Goal: Information Seeking & Learning: Compare options

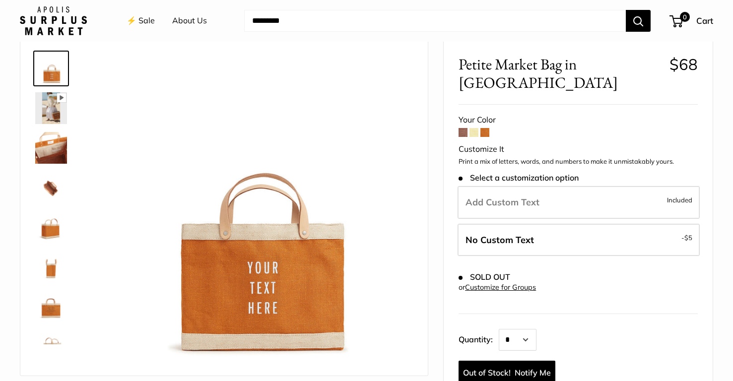
scroll to position [35, 0]
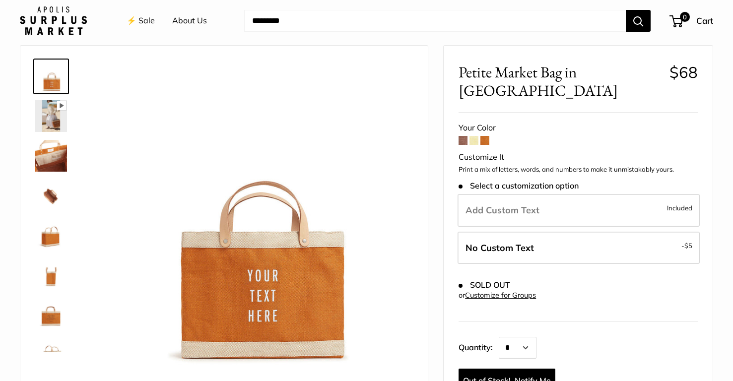
click at [465, 136] on span at bounding box center [463, 140] width 9 height 9
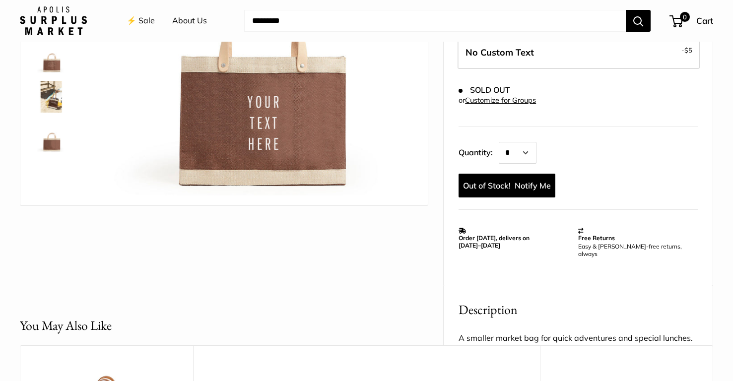
scroll to position [209, 0]
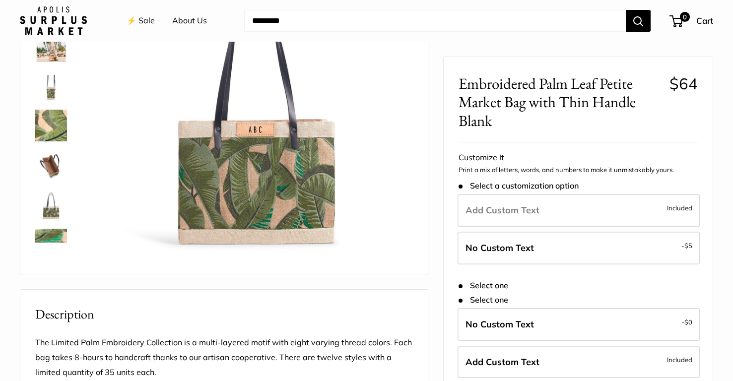
scroll to position [129, 0]
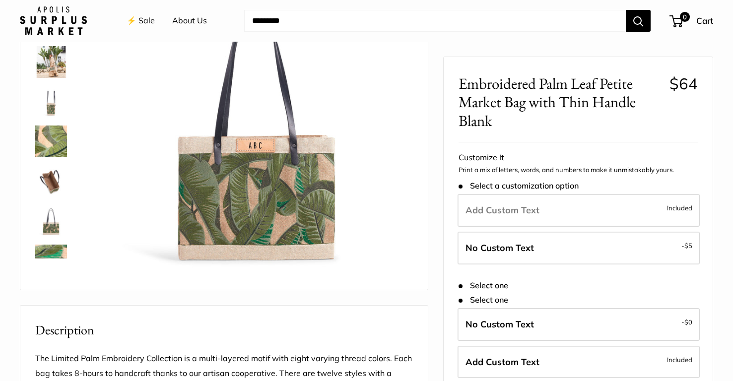
click at [259, 21] on input "Search..." at bounding box center [435, 21] width 382 height 22
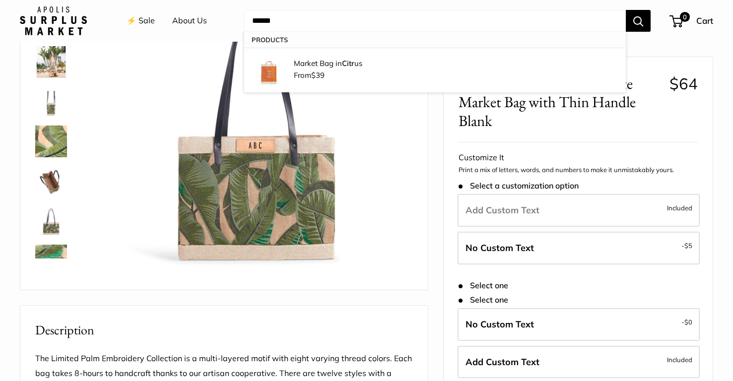
type input "******"
click at [626, 10] on button "Search" at bounding box center [638, 21] width 25 height 22
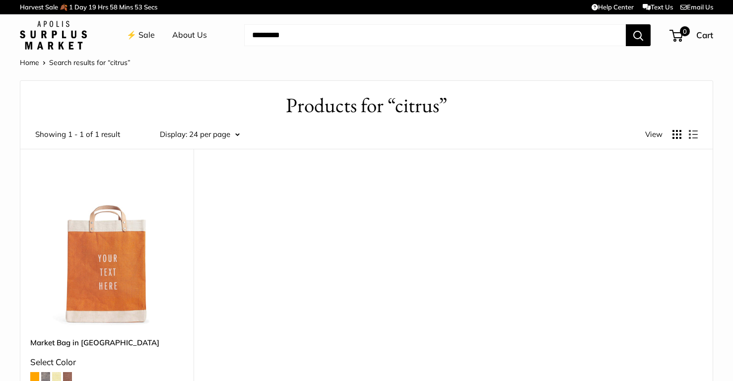
click at [0, 0] on img at bounding box center [0, 0] width 0 height 0
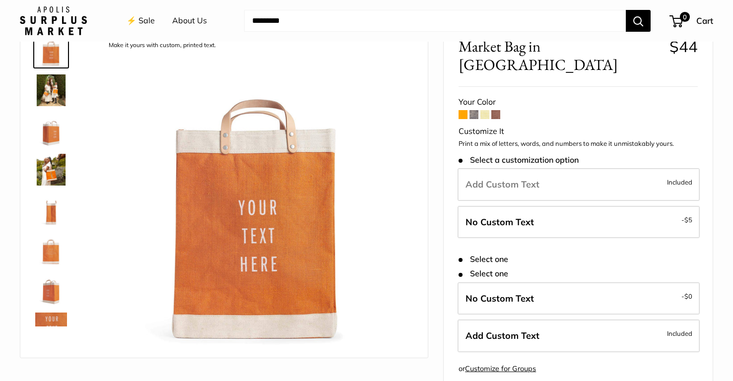
scroll to position [14, 0]
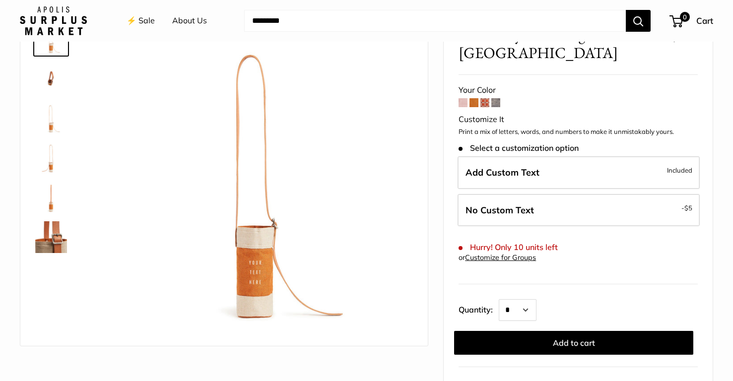
scroll to position [72, 0]
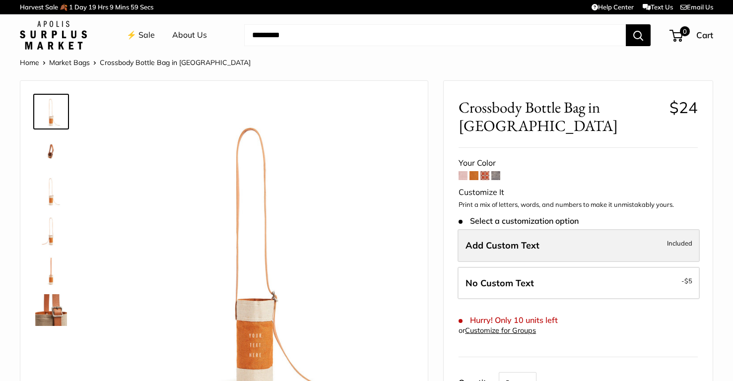
click at [493, 240] on span "Add Custom Text" at bounding box center [503, 245] width 74 height 11
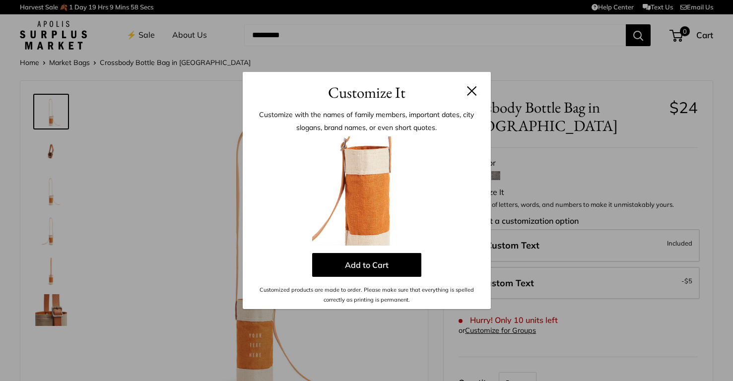
click at [467, 90] on button at bounding box center [472, 91] width 10 height 10
